Goal: Information Seeking & Learning: Learn about a topic

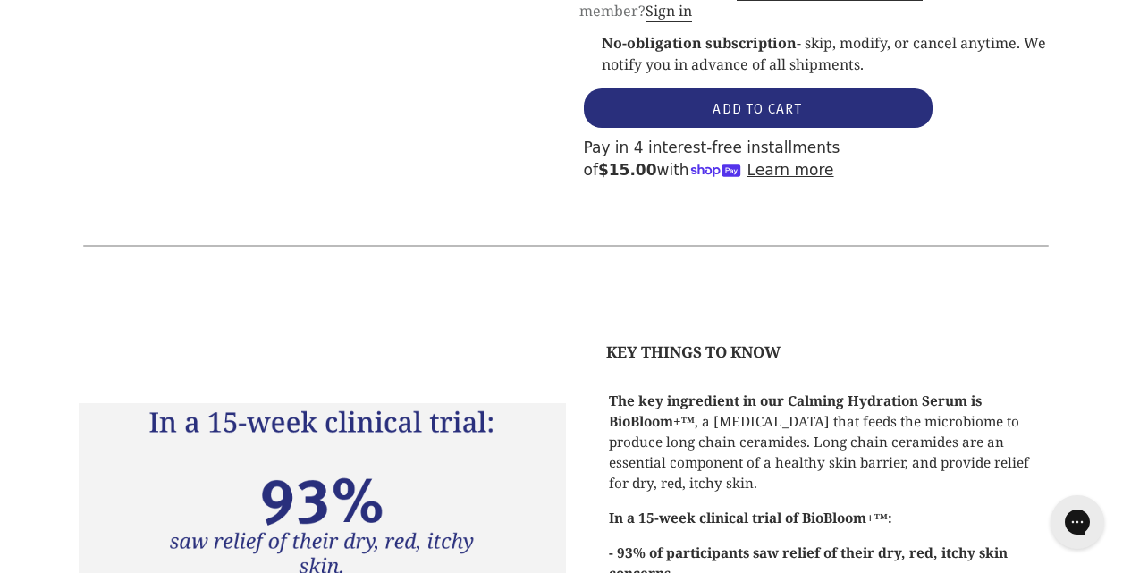
scroll to position [2393, 0]
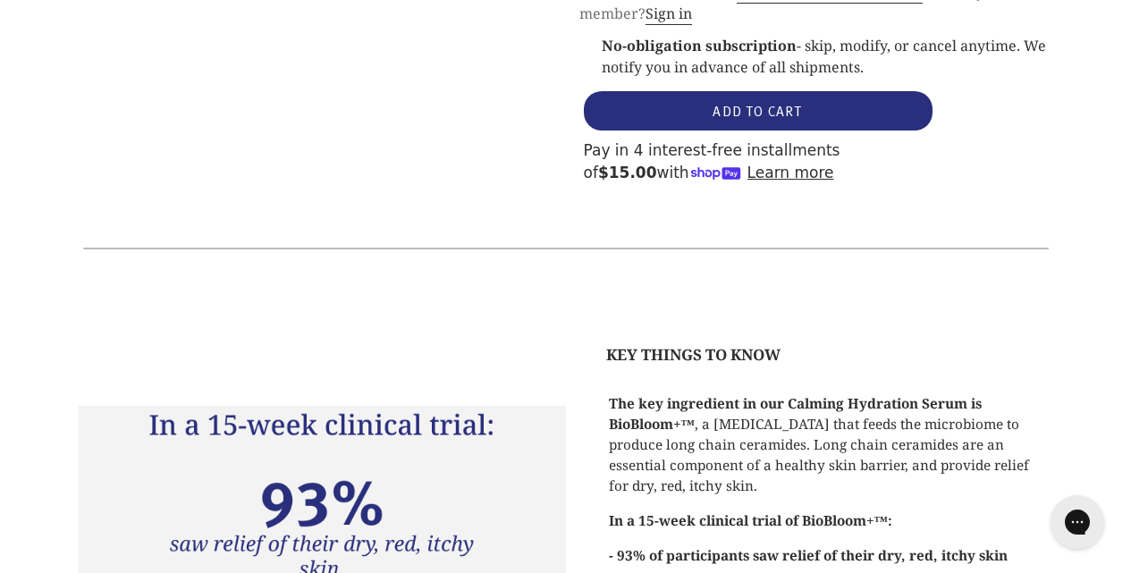
click at [646, 344] on strong "KEY THINGS TO KNOW" at bounding box center [693, 354] width 174 height 21
click at [649, 344] on strong "KEY THINGS TO KNOW" at bounding box center [693, 354] width 174 height 21
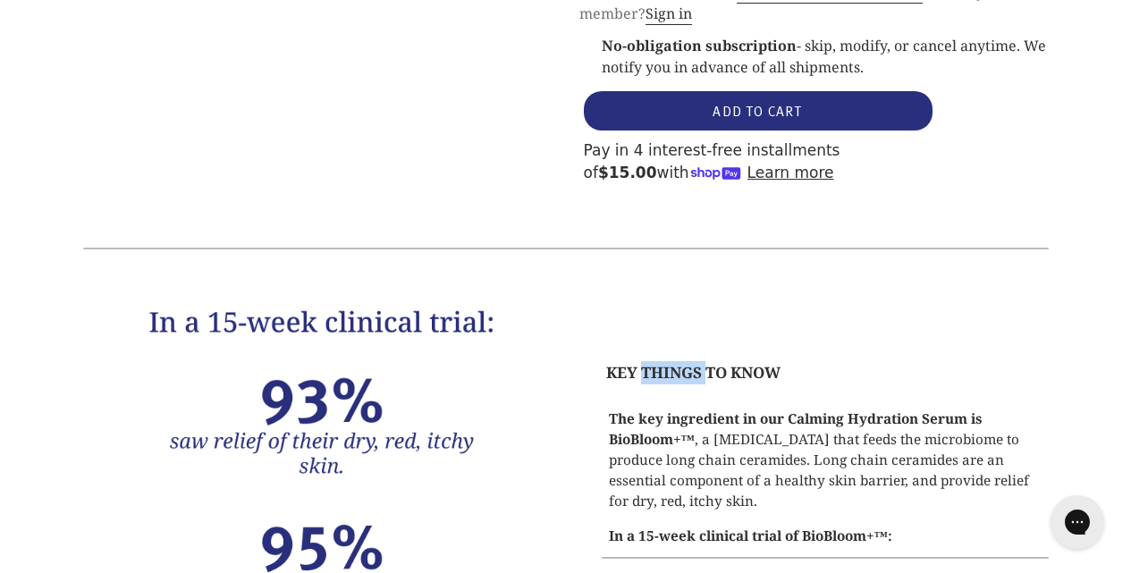
click at [649, 303] on div "KEY THINGS TO KNOW The key ingredient in our Calming Hydration Serum is BioBloo…" at bounding box center [566, 555] width 975 height 504
click at [649, 362] on strong "KEY THINGS TO KNOW" at bounding box center [693, 372] width 174 height 21
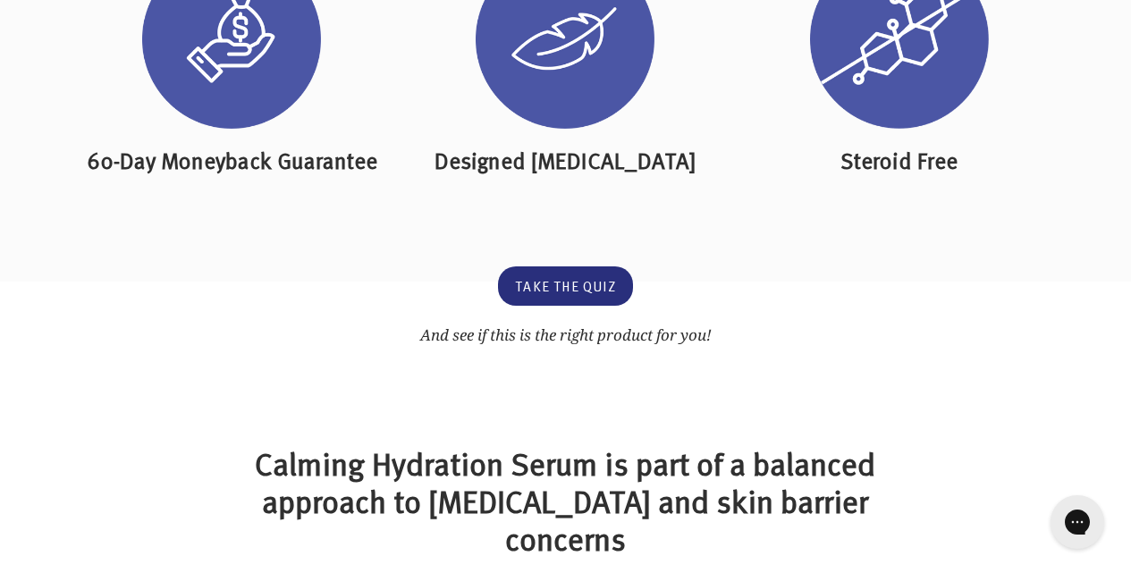
scroll to position [3467, 0]
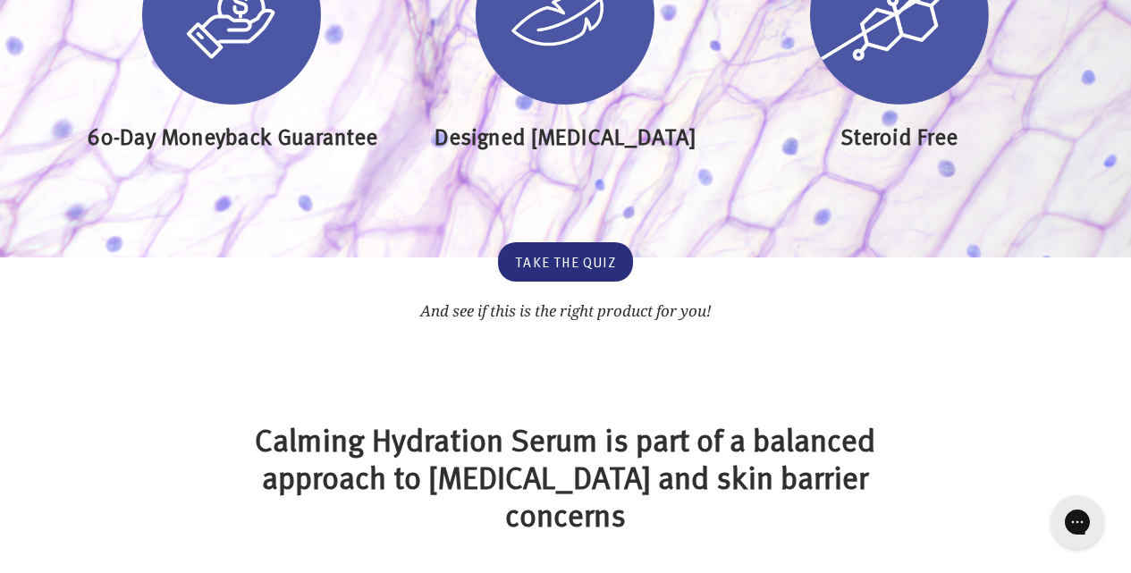
click at [666, 420] on h2 "Calming Hydration Serum is part of a balanced approach to [MEDICAL_DATA] and sk…" at bounding box center [565, 476] width 641 height 113
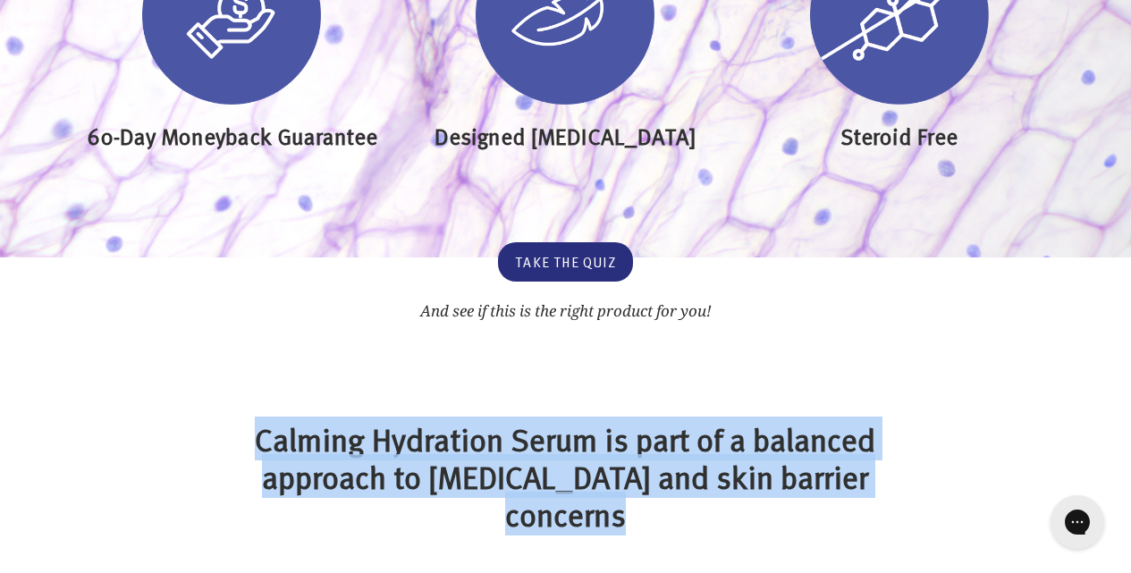
click at [666, 420] on h2 "Calming Hydration Serum is part of a balanced approach to [MEDICAL_DATA] and sk…" at bounding box center [565, 476] width 641 height 113
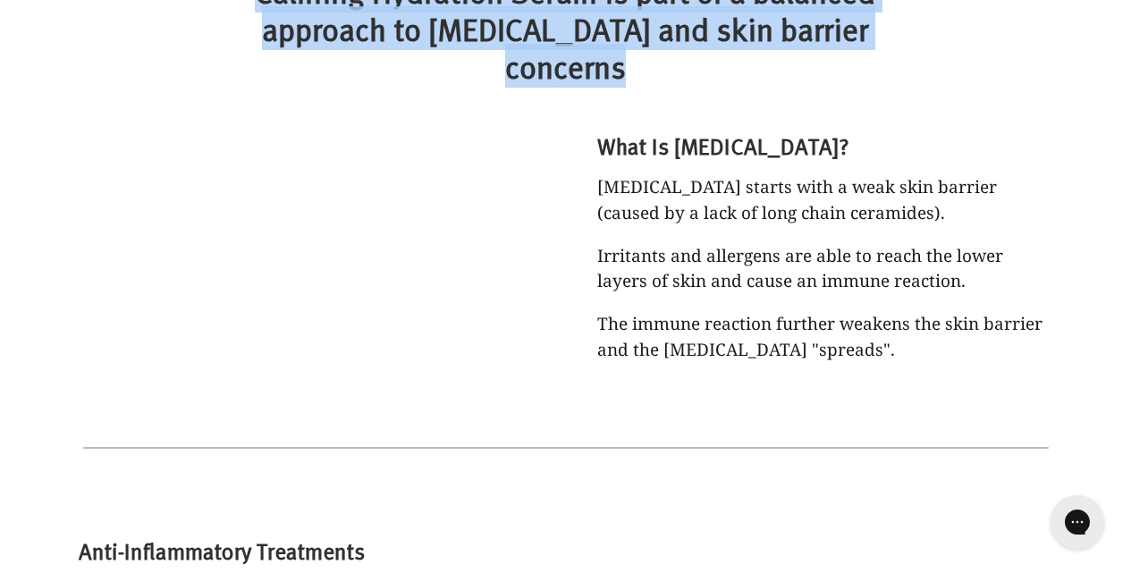
select select "most-helpful"
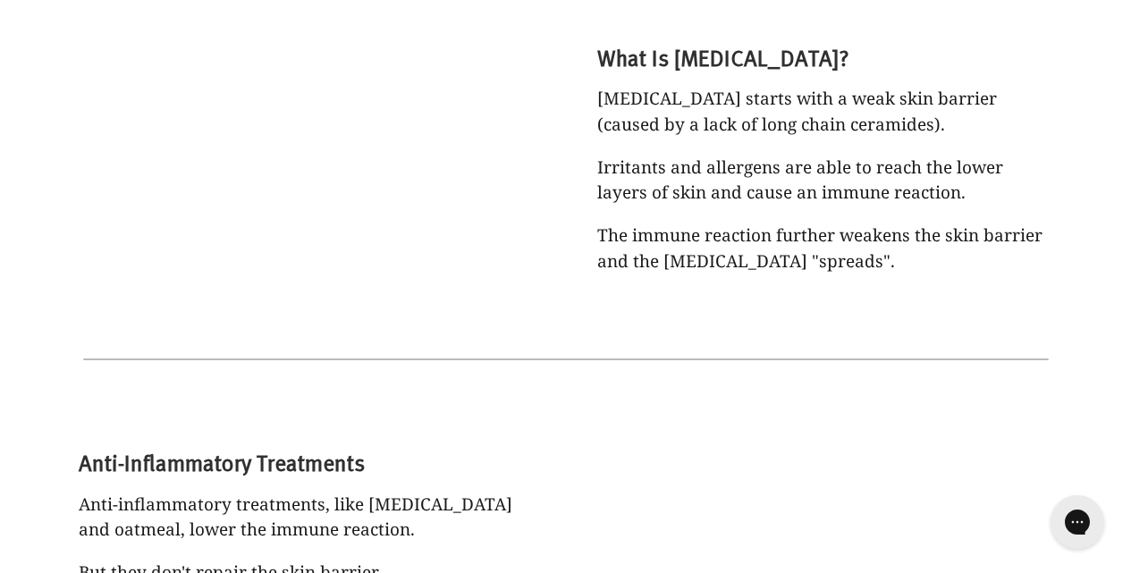
click at [690, 224] on div "What Is [MEDICAL_DATA]? [MEDICAL_DATA] starts with a weak skin barrier (caused …" at bounding box center [809, 159] width 487 height 292
click at [691, 222] on div "What Is [MEDICAL_DATA]? [MEDICAL_DATA] starts with a weak skin barrier (caused …" at bounding box center [809, 159] width 487 height 292
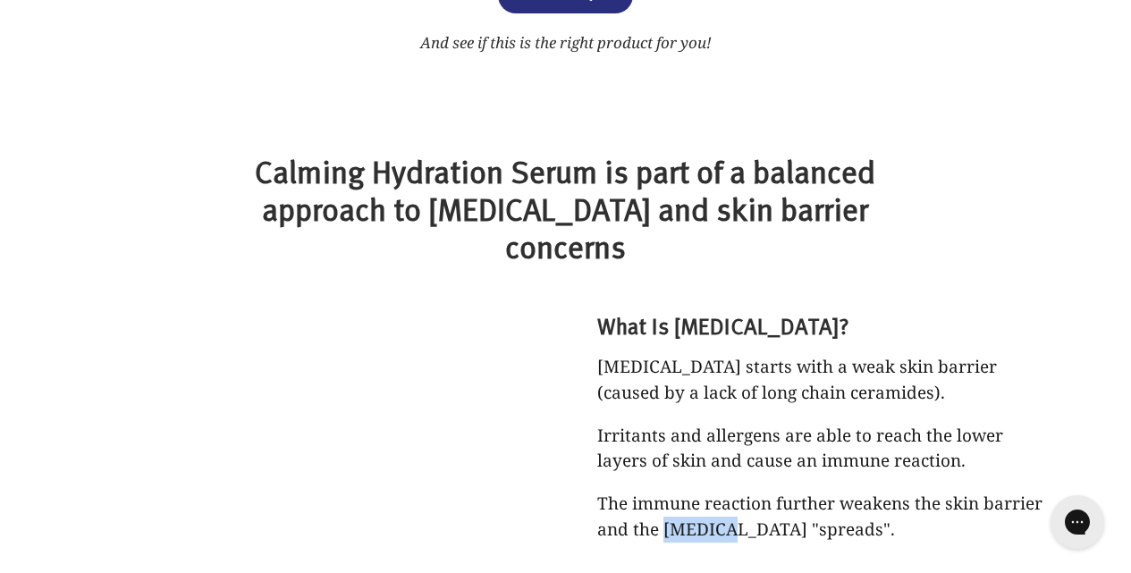
click at [692, 281] on div "What Is [MEDICAL_DATA]? [MEDICAL_DATA] starts with a weak skin barrier (caused …" at bounding box center [809, 427] width 487 height 292
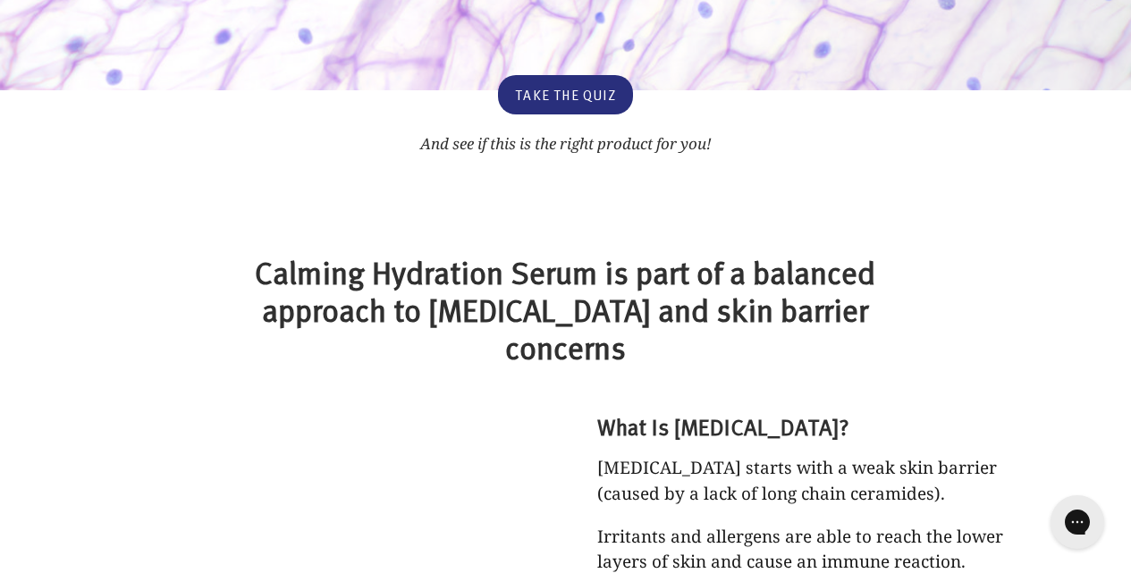
scroll to position [3836, 0]
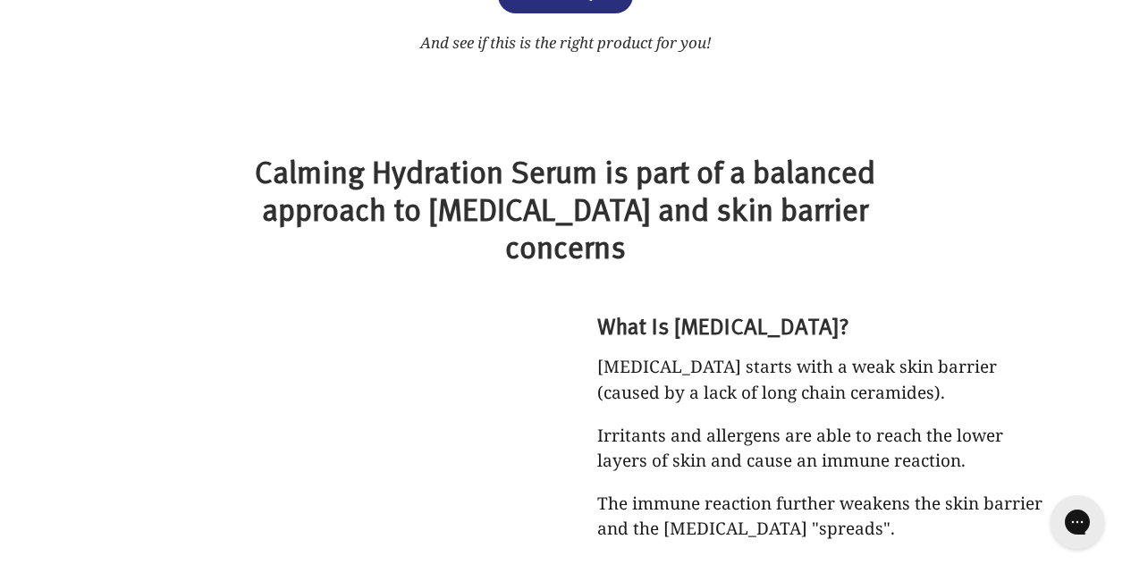
click at [702, 354] on p "[MEDICAL_DATA] starts with a weak skin barrier (caused by a lack of long chain …" at bounding box center [825, 379] width 456 height 51
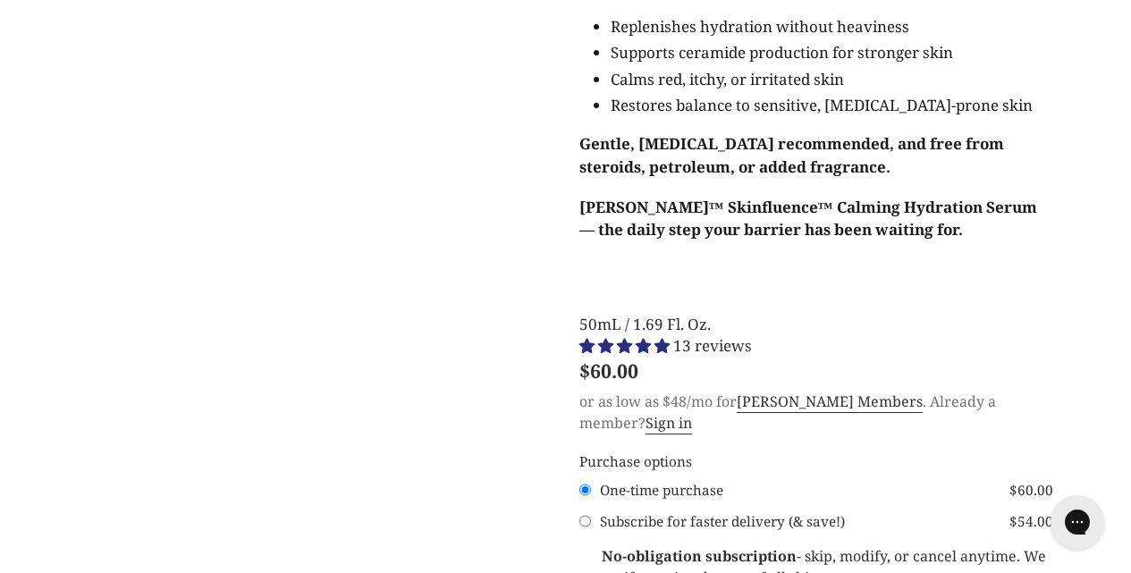
scroll to position [1779, 0]
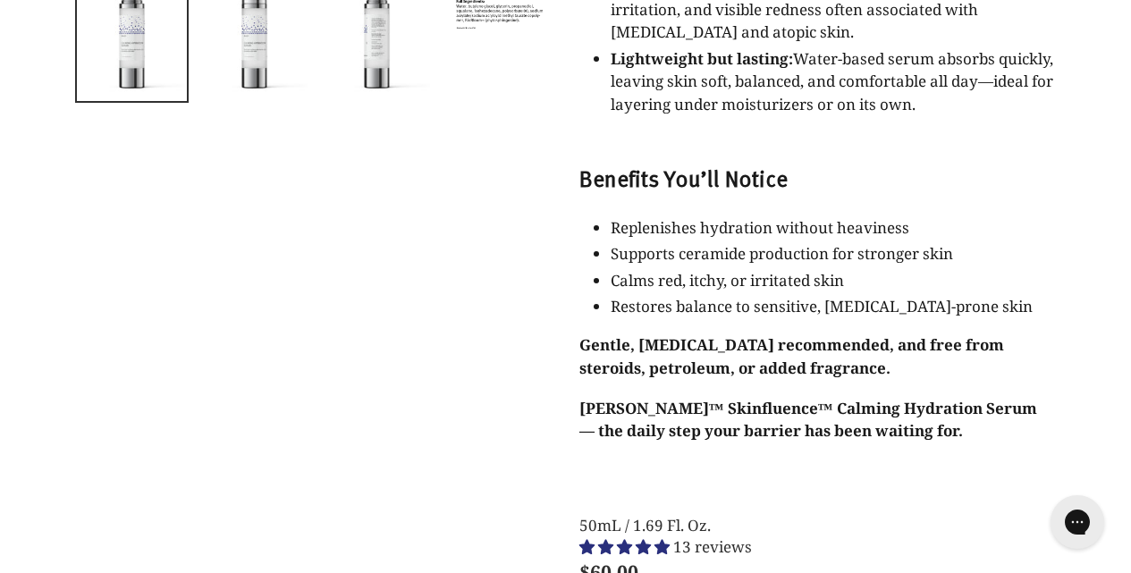
click at [653, 335] on strong "Gentle, [MEDICAL_DATA] recommended, and free from steroids, petroleum, or added…" at bounding box center [792, 357] width 425 height 44
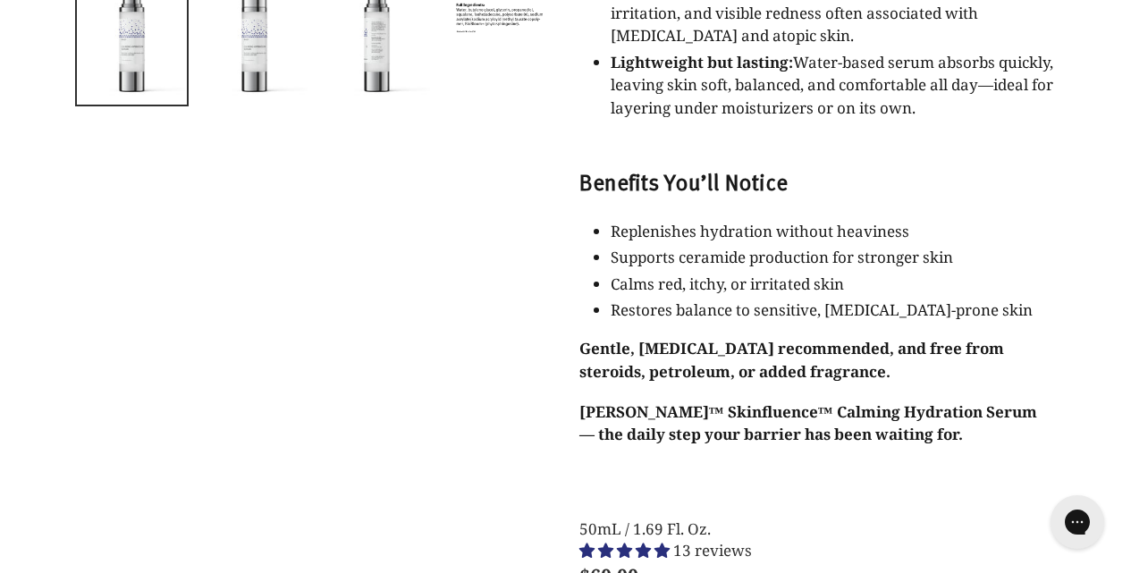
click at [649, 337] on p "Gentle, [MEDICAL_DATA] recommended, and free from steroids, petroleum, or added…" at bounding box center [817, 360] width 474 height 46
click at [649, 338] on strong "Gentle, [MEDICAL_DATA] recommended, and free from steroids, petroleum, or added…" at bounding box center [792, 360] width 425 height 44
click at [654, 338] on strong "Gentle, [MEDICAL_DATA] recommended, and free from steroids, petroleum, or added…" at bounding box center [792, 360] width 425 height 44
